Goal: Information Seeking & Learning: Learn about a topic

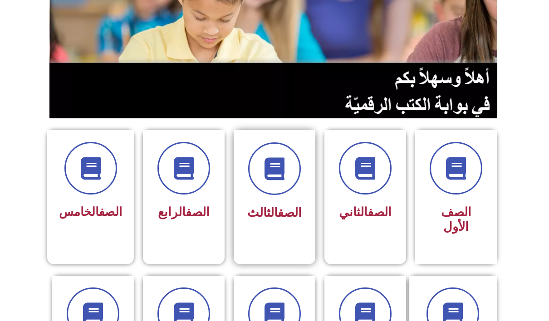
scroll to position [182, 0]
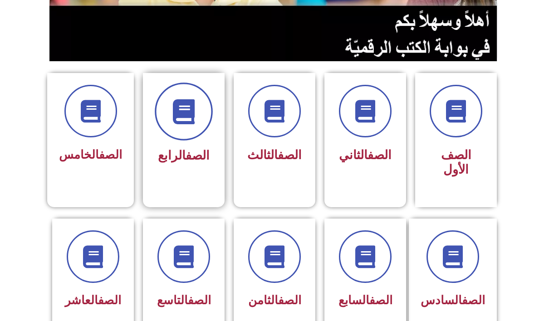
click at [193, 123] on icon at bounding box center [184, 111] width 25 height 25
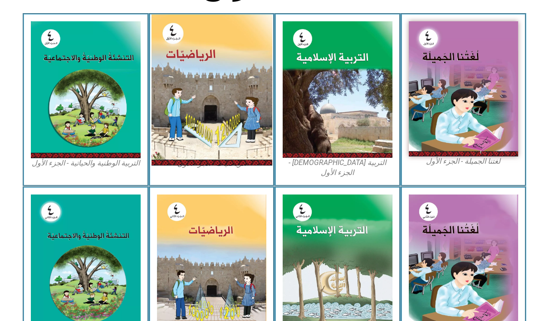
scroll to position [272, 0]
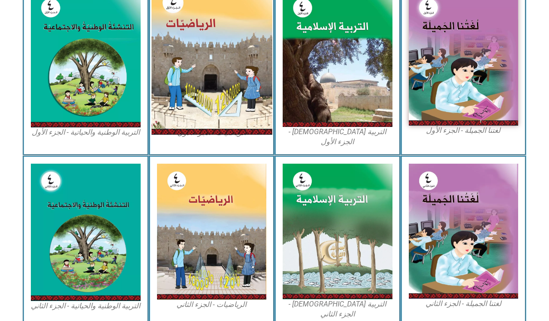
click at [234, 73] on img at bounding box center [211, 59] width 121 height 151
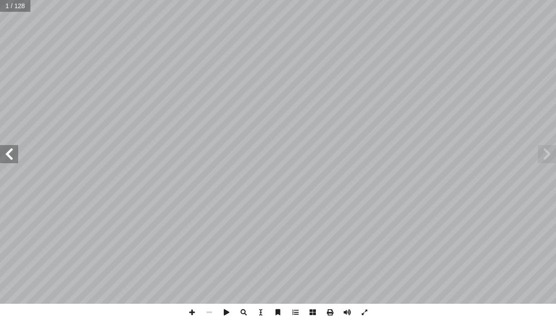
click at [11, 157] on span at bounding box center [9, 154] width 18 height 18
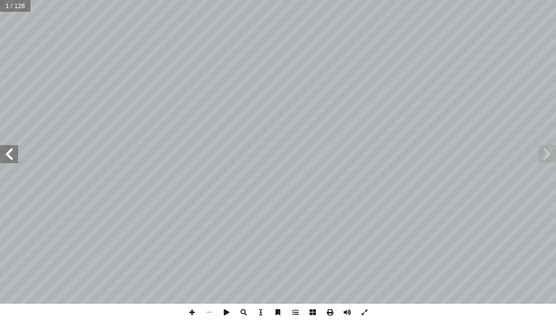
click at [11, 157] on span at bounding box center [9, 154] width 18 height 18
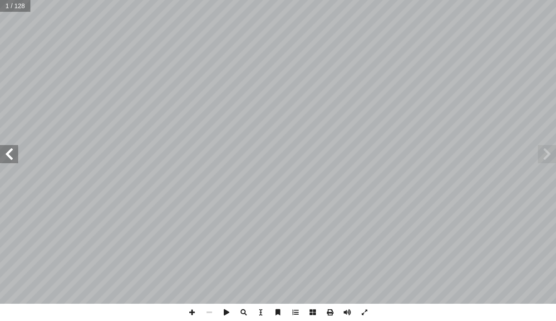
click at [11, 157] on span at bounding box center [9, 154] width 18 height 18
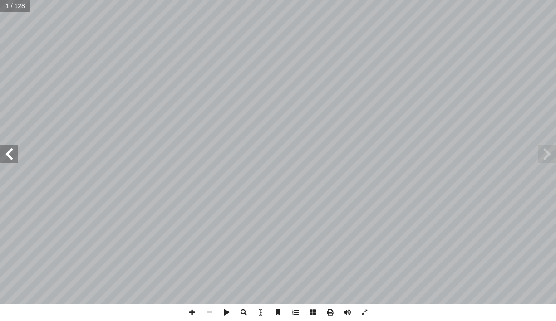
click at [11, 157] on span at bounding box center [9, 154] width 18 height 18
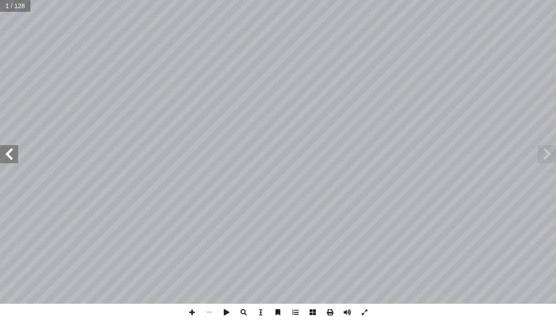
click at [11, 157] on span at bounding box center [9, 154] width 18 height 18
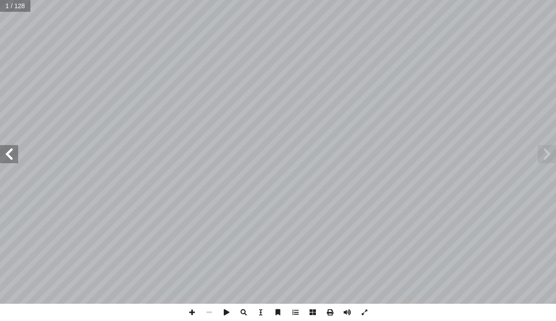
click at [11, 157] on span at bounding box center [9, 154] width 18 height 18
click at [11, 156] on span at bounding box center [9, 154] width 18 height 18
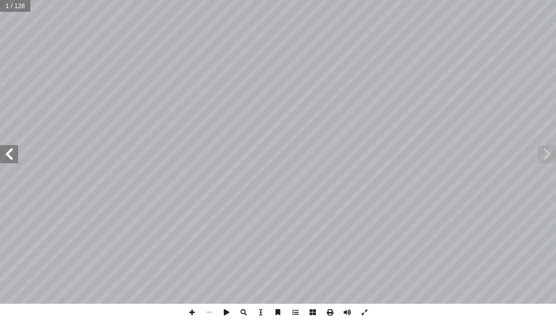
click at [11, 156] on span at bounding box center [9, 154] width 18 height 18
click at [15, 156] on span at bounding box center [9, 154] width 18 height 18
click at [15, 159] on span at bounding box center [9, 154] width 18 height 18
click at [16, 159] on span at bounding box center [9, 154] width 18 height 18
click at [10, 156] on span at bounding box center [9, 154] width 18 height 18
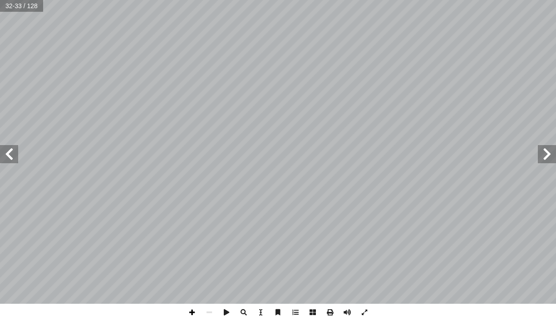
click at [194, 310] on span at bounding box center [191, 312] width 17 height 17
click at [193, 315] on span at bounding box center [191, 312] width 17 height 17
